Goal: Task Accomplishment & Management: Manage account settings

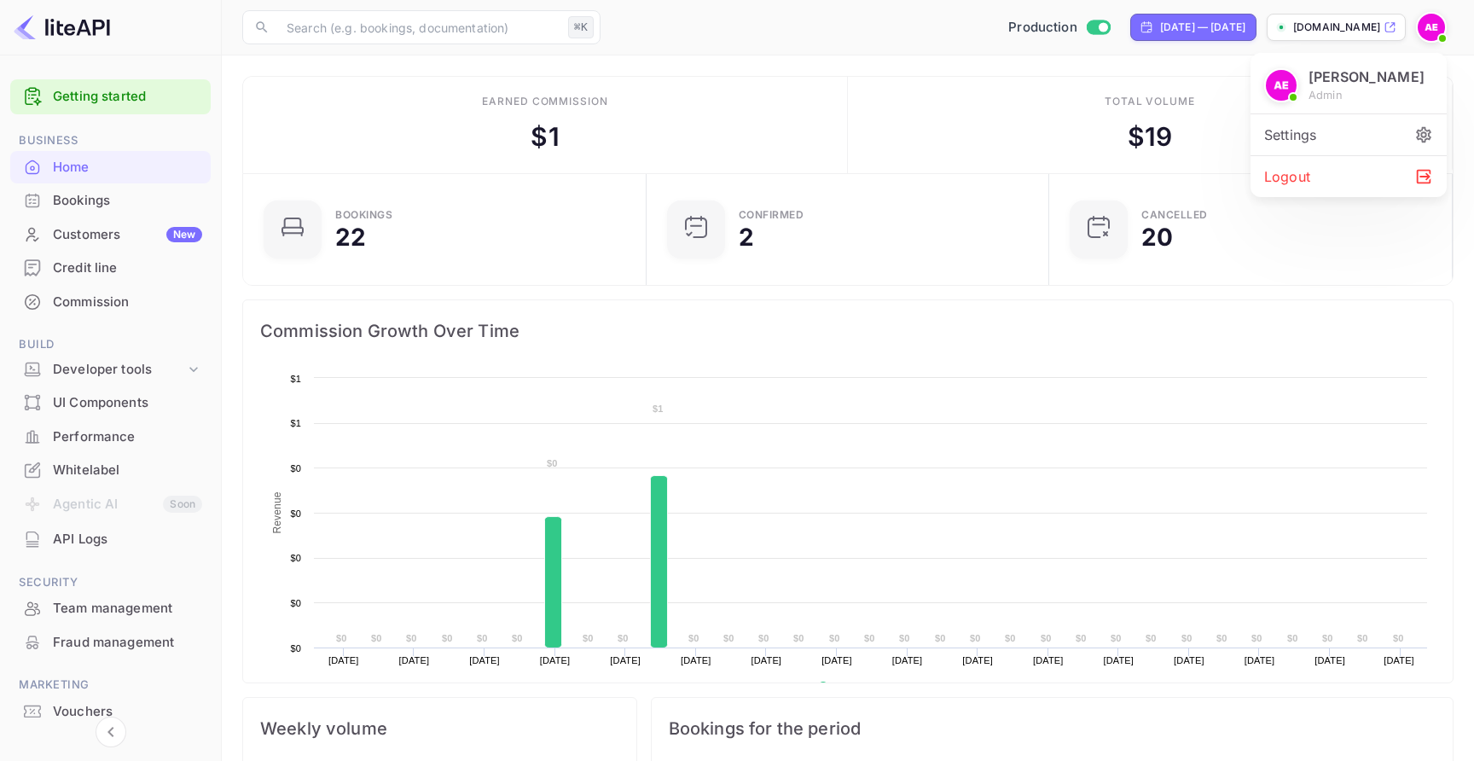
scroll to position [277, 393]
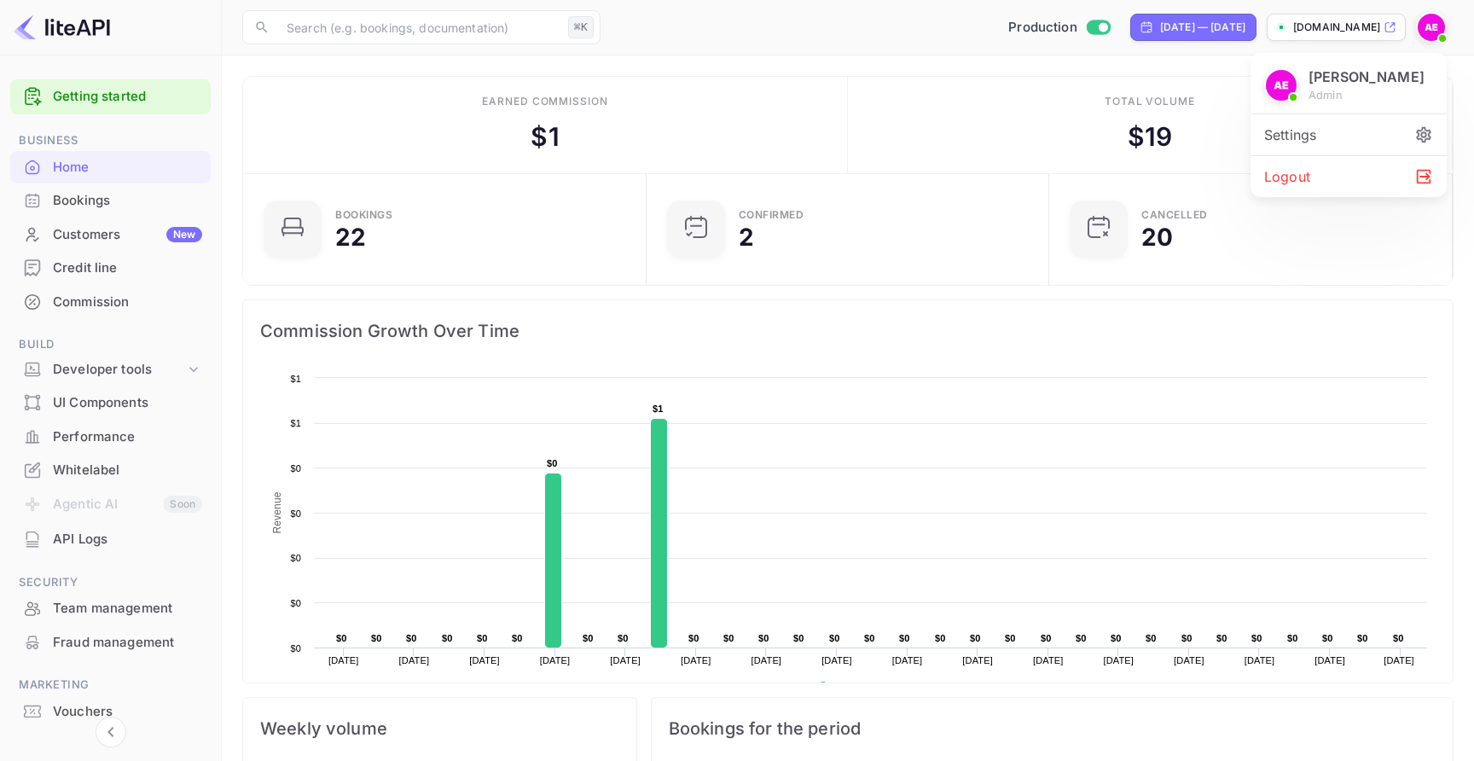
click at [159, 587] on div at bounding box center [737, 380] width 1474 height 761
click at [155, 596] on div "Team management" at bounding box center [110, 608] width 200 height 33
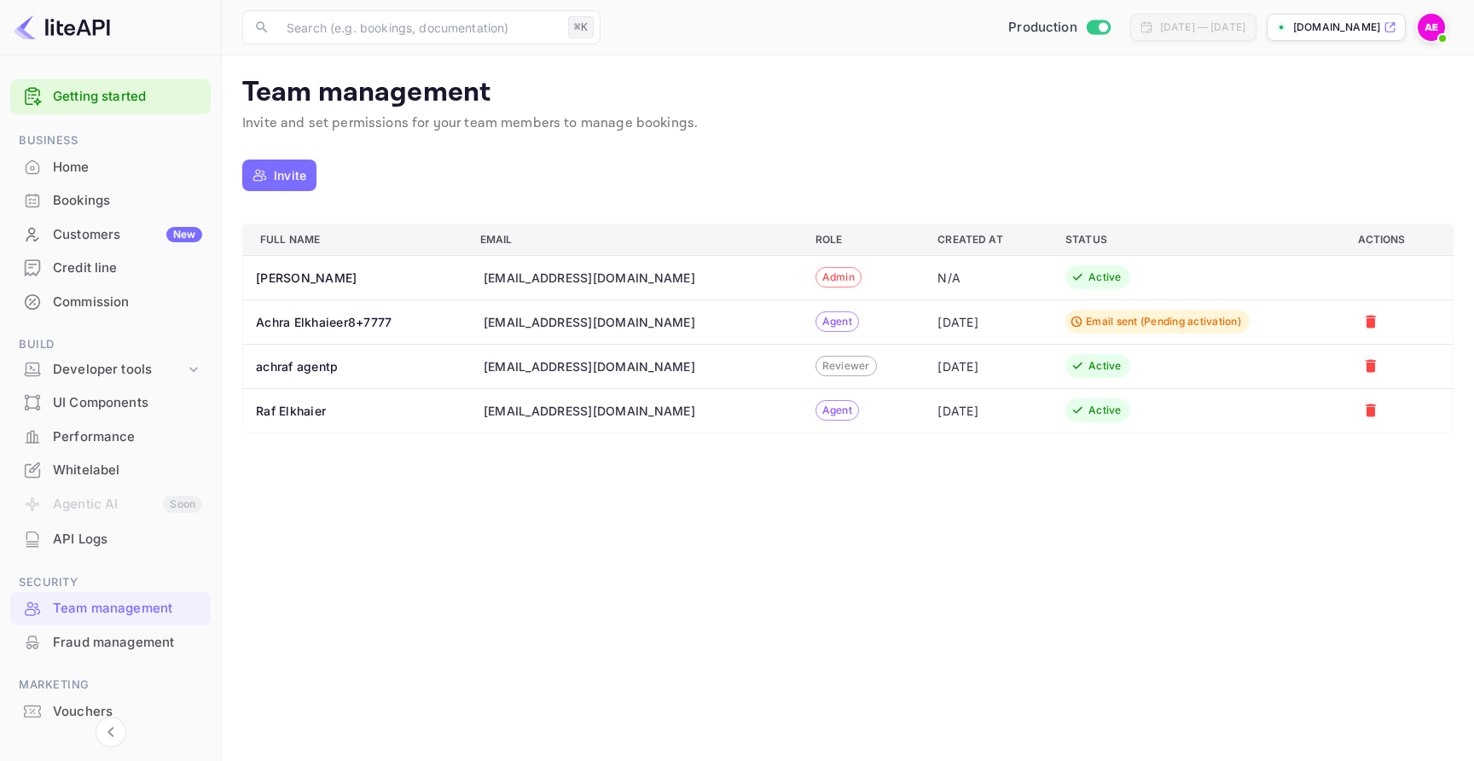
click at [641, 410] on div "a.elkhaier+bookingmanagement@nuitee.com" at bounding box center [589, 411] width 211 height 18
copy div "a.elkhaier+bookingmanagement@nuitee.com"
